Goal: Task Accomplishment & Management: Use online tool/utility

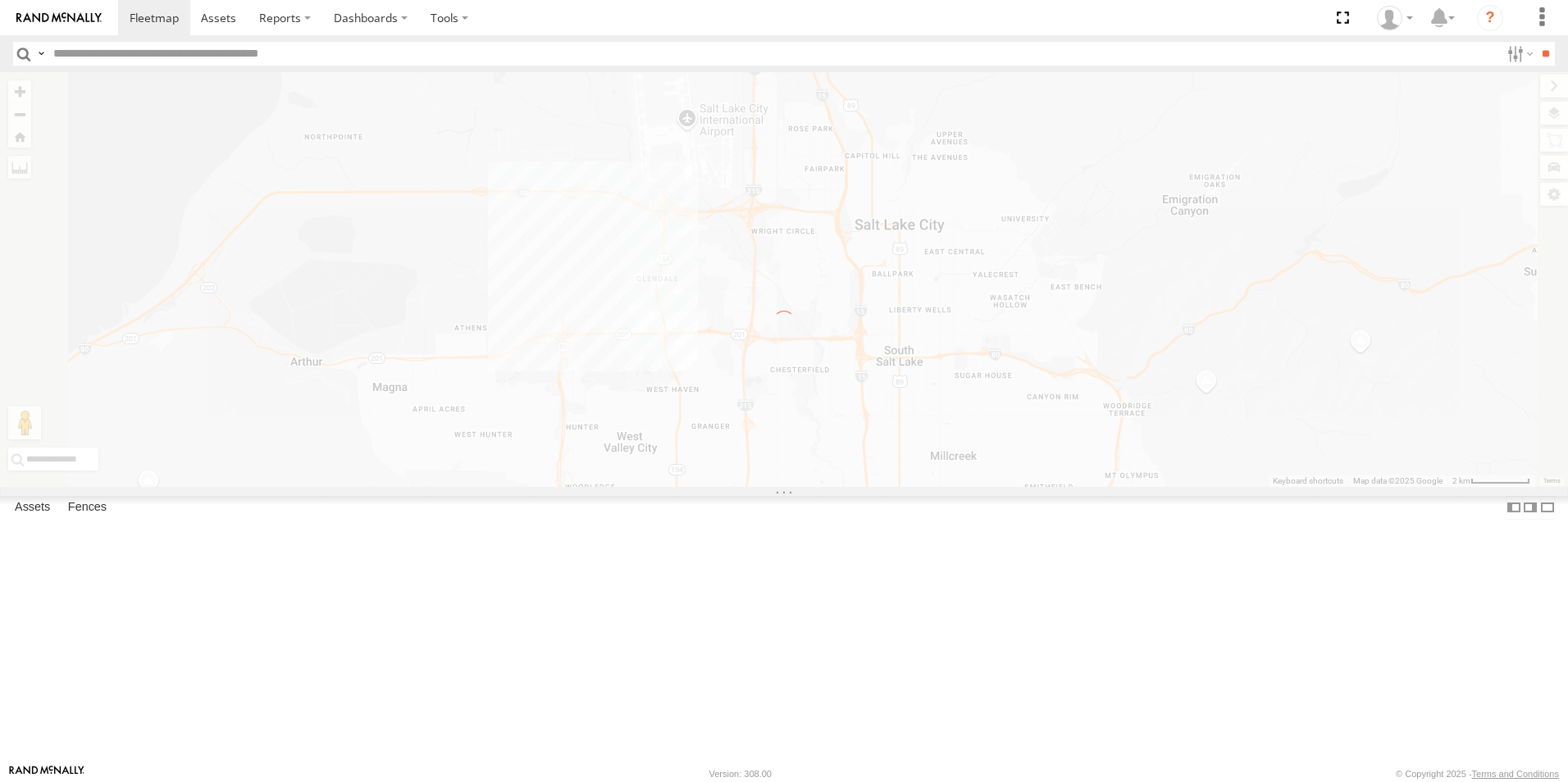
click at [0, 0] on label "×" at bounding box center [0, 0] width 0 height 0
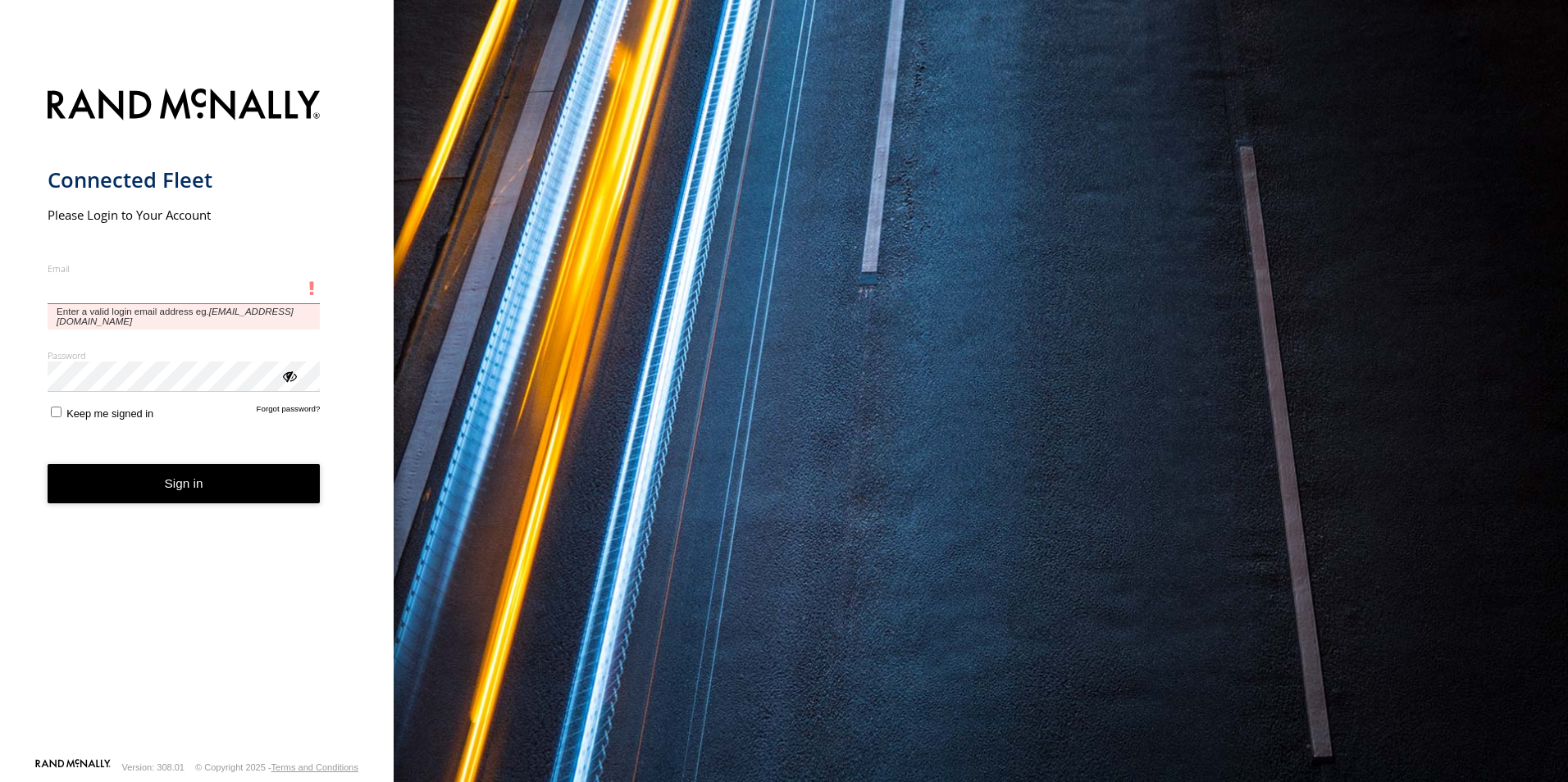
click at [219, 287] on input "Email" at bounding box center [184, 289] width 273 height 29
type input "**********"
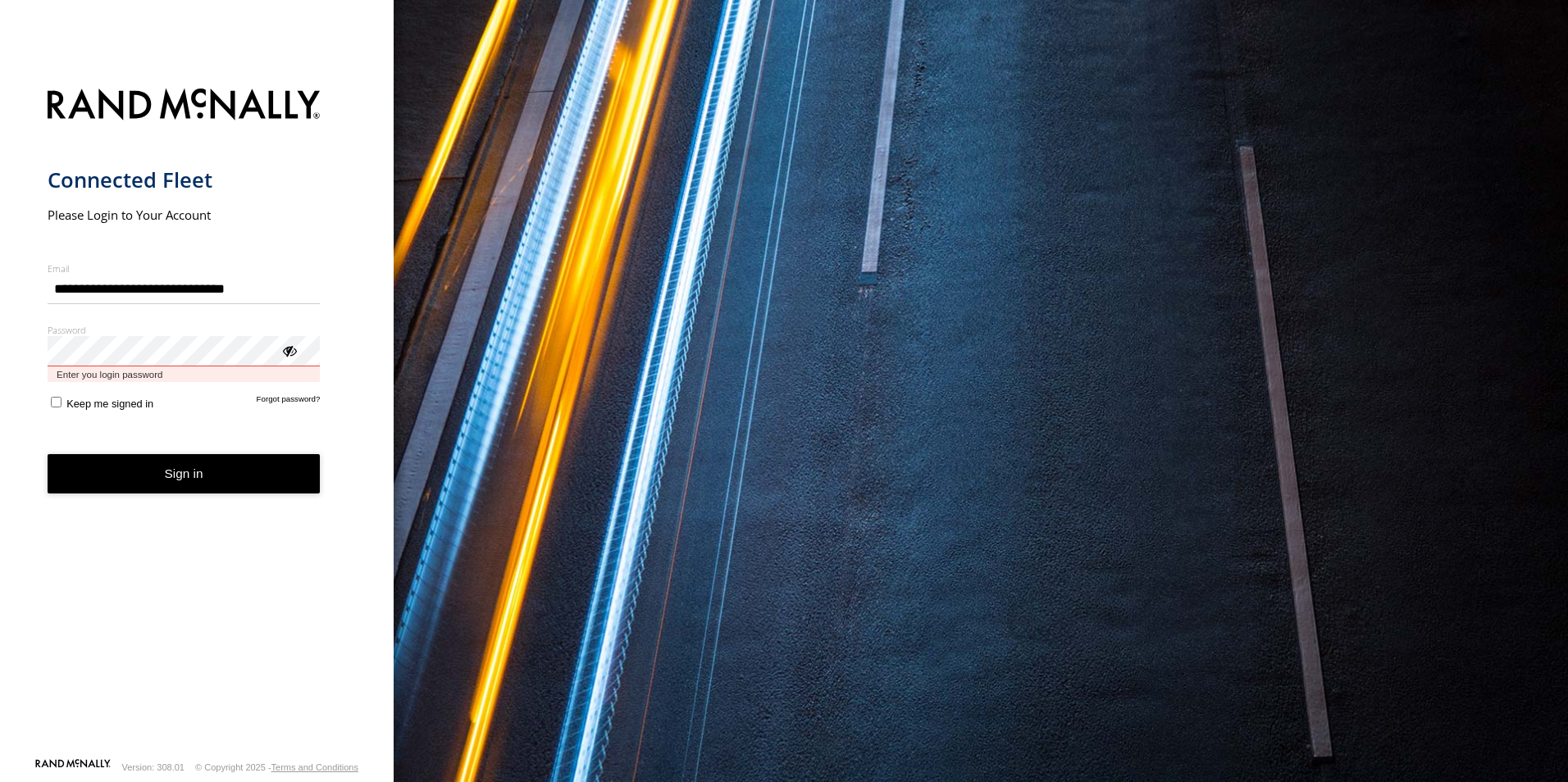
click at [48, 454] on button "Sign in" at bounding box center [184, 474] width 273 height 40
